Goal: Information Seeking & Learning: Learn about a topic

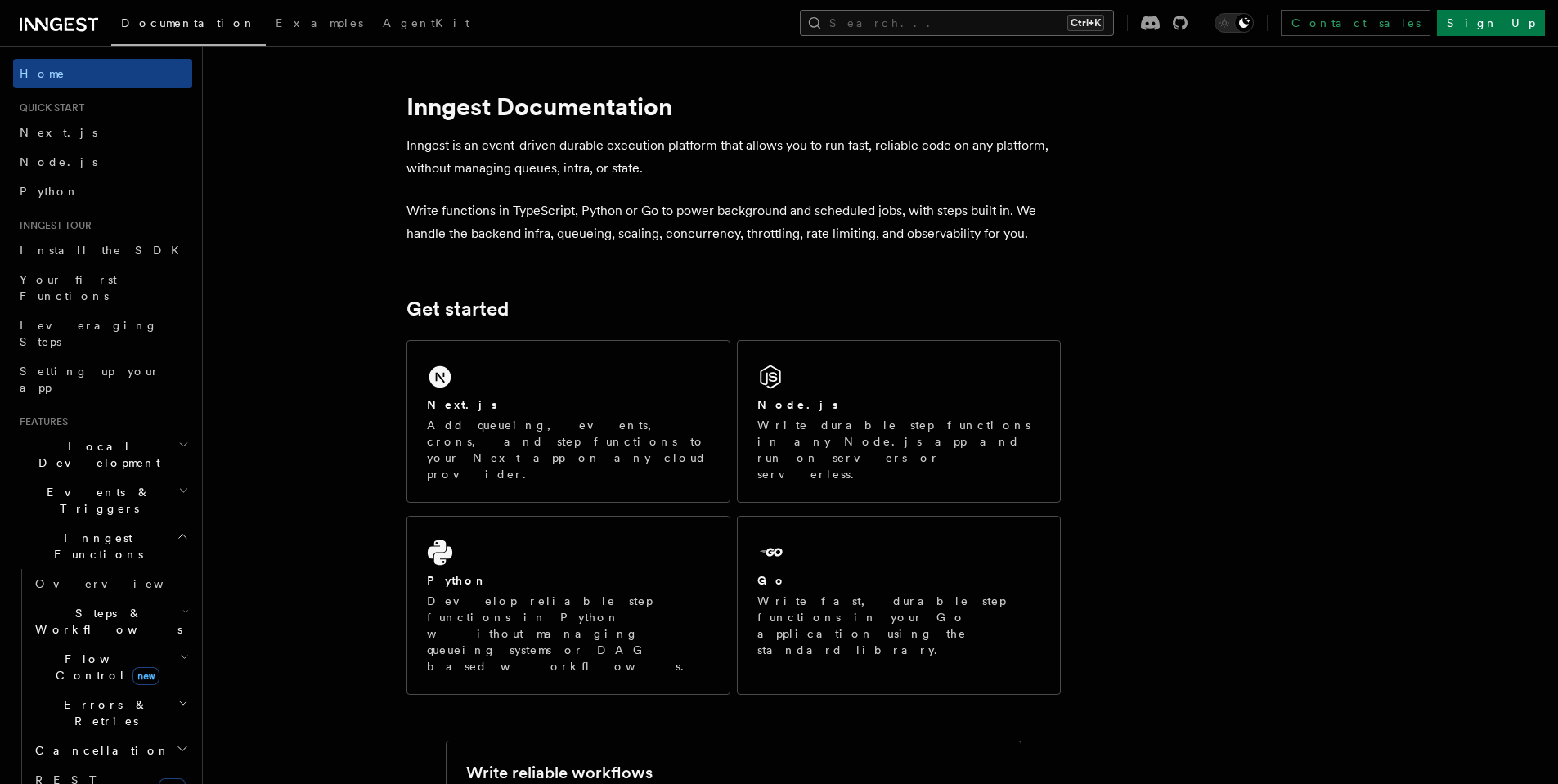
click at [1087, 17] on button "Search... Ctrl+K" at bounding box center [957, 23] width 314 height 26
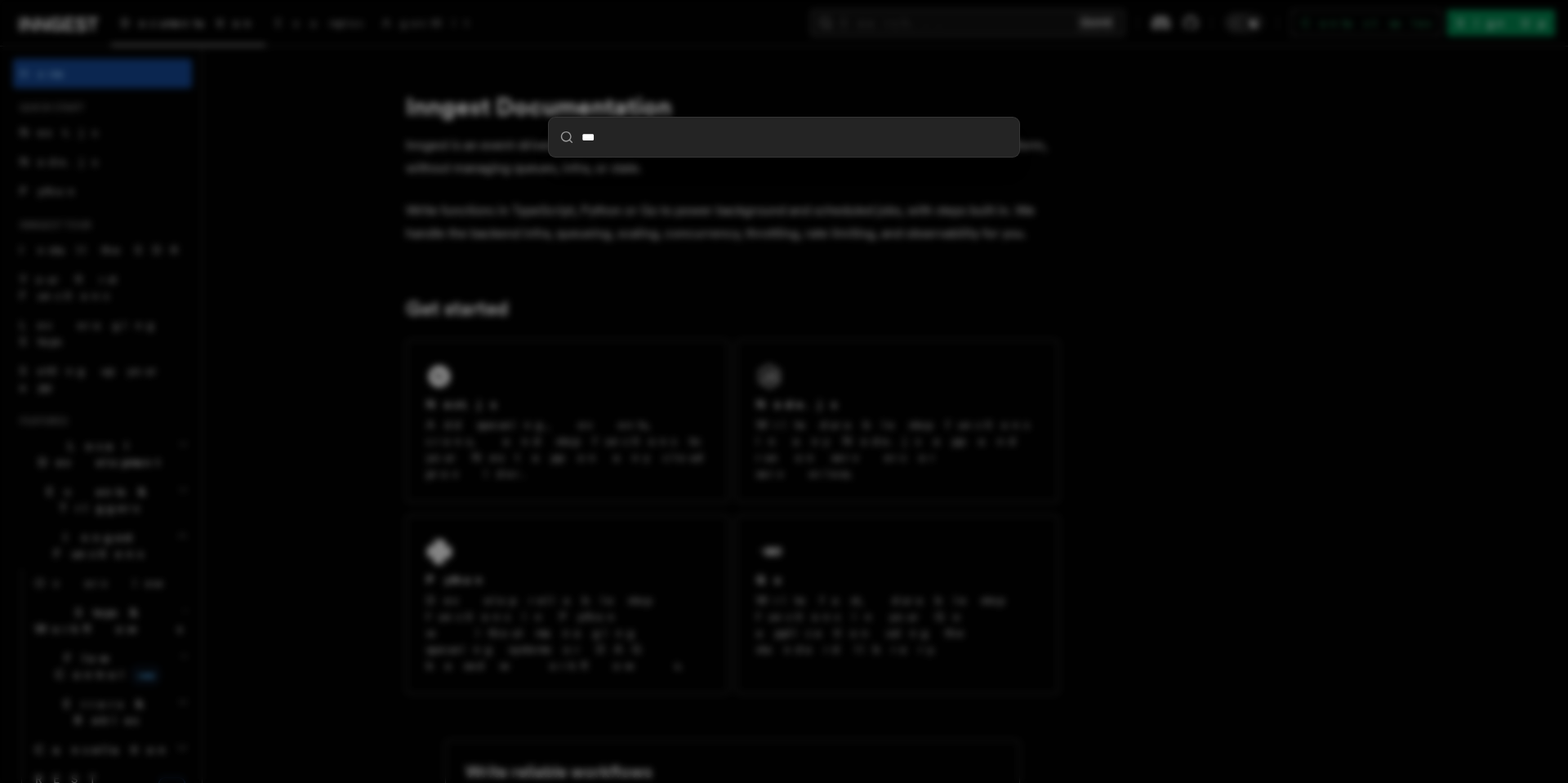
type input "****"
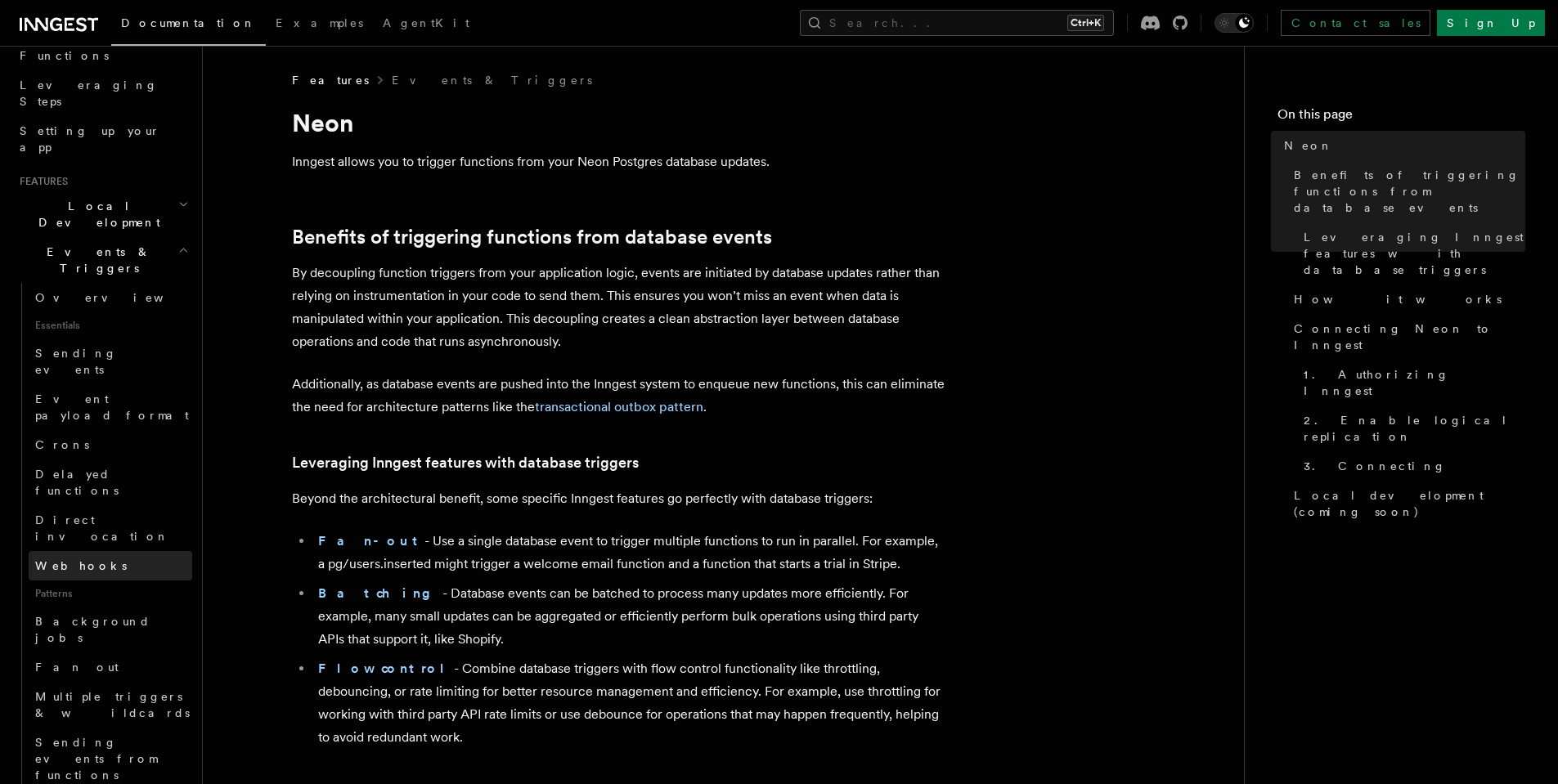
scroll to position [392, 0]
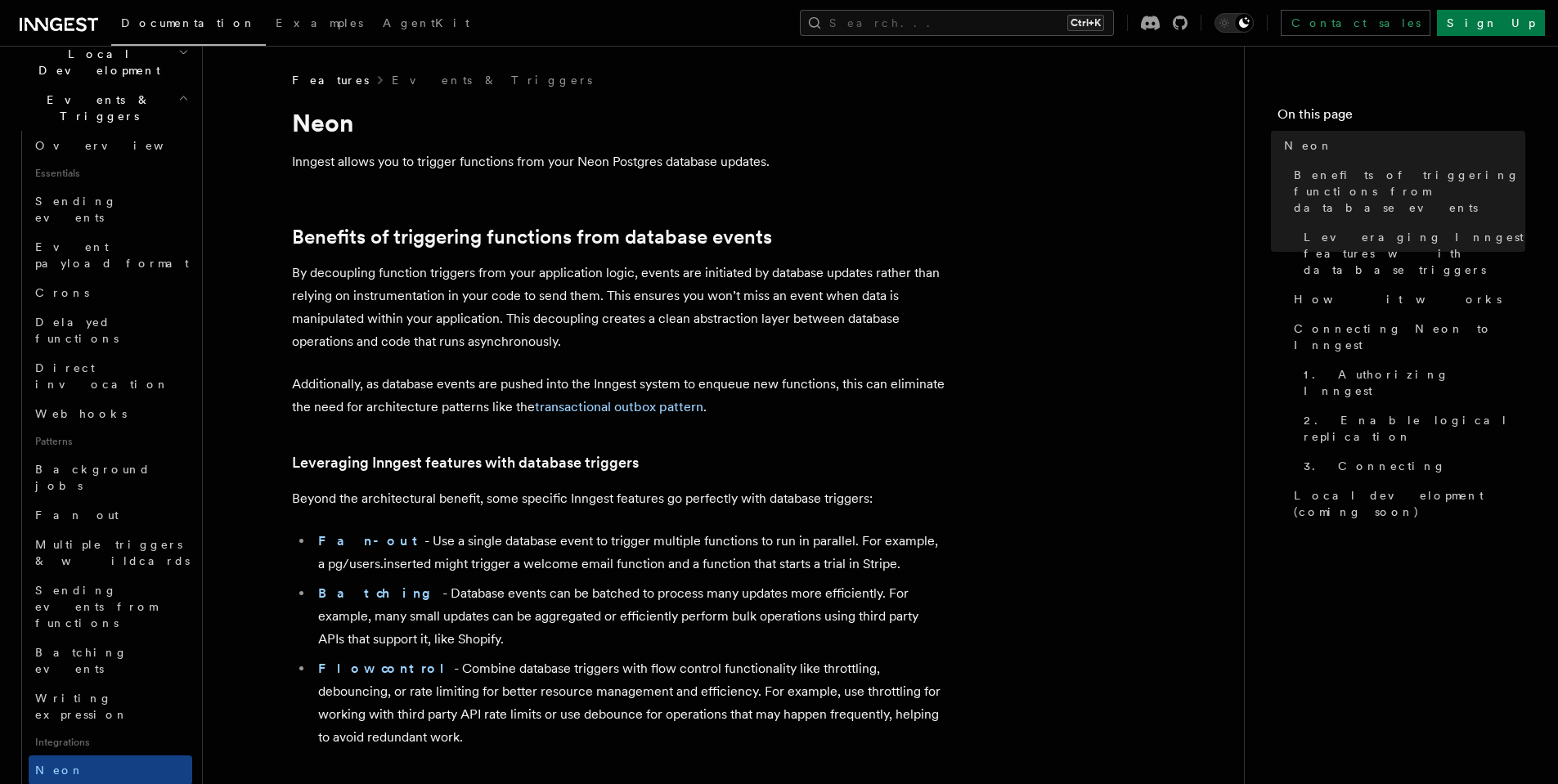
click at [54, 30] on icon at bounding box center [55, 25] width 12 height 13
